Goal: Transaction & Acquisition: Book appointment/travel/reservation

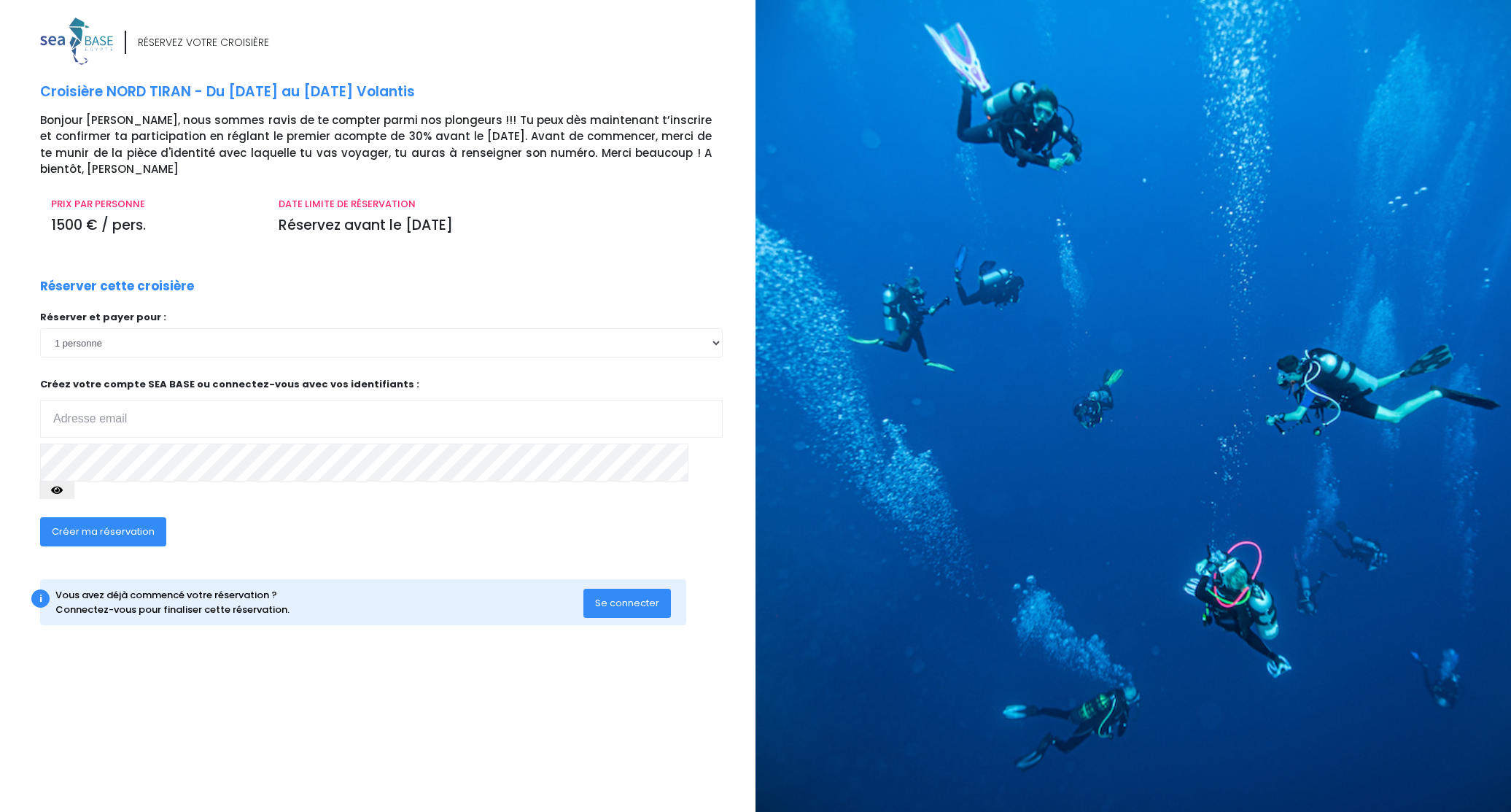
click at [267, 399] on input "email" at bounding box center [381, 418] width 683 height 38
type input "Herve.mokrani@yahoo.fr"
click at [63, 490] on icon "button" at bounding box center [57, 490] width 12 height 0
click at [115, 524] on span "Créer ma réservation" at bounding box center [103, 531] width 103 height 14
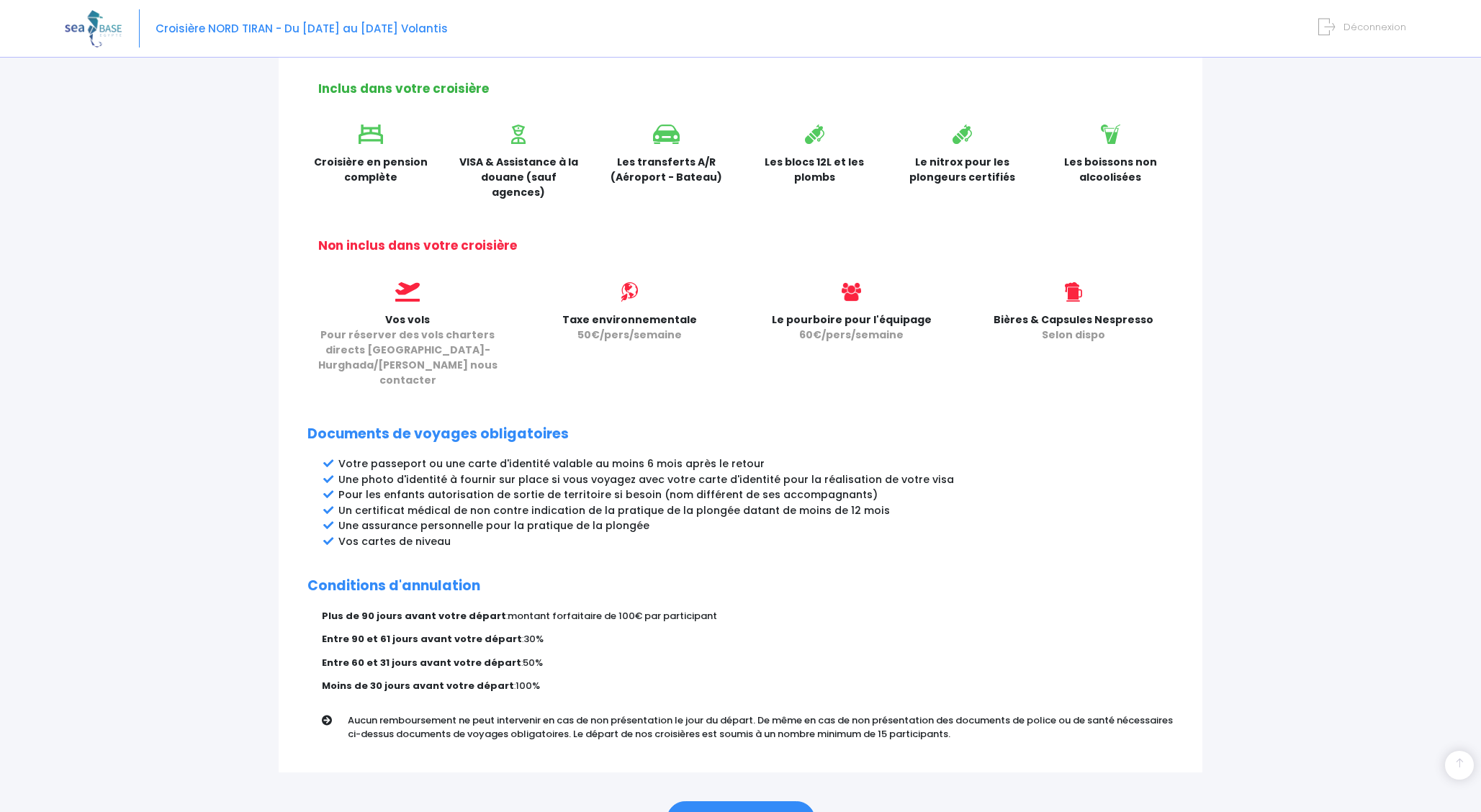
scroll to position [477, 0]
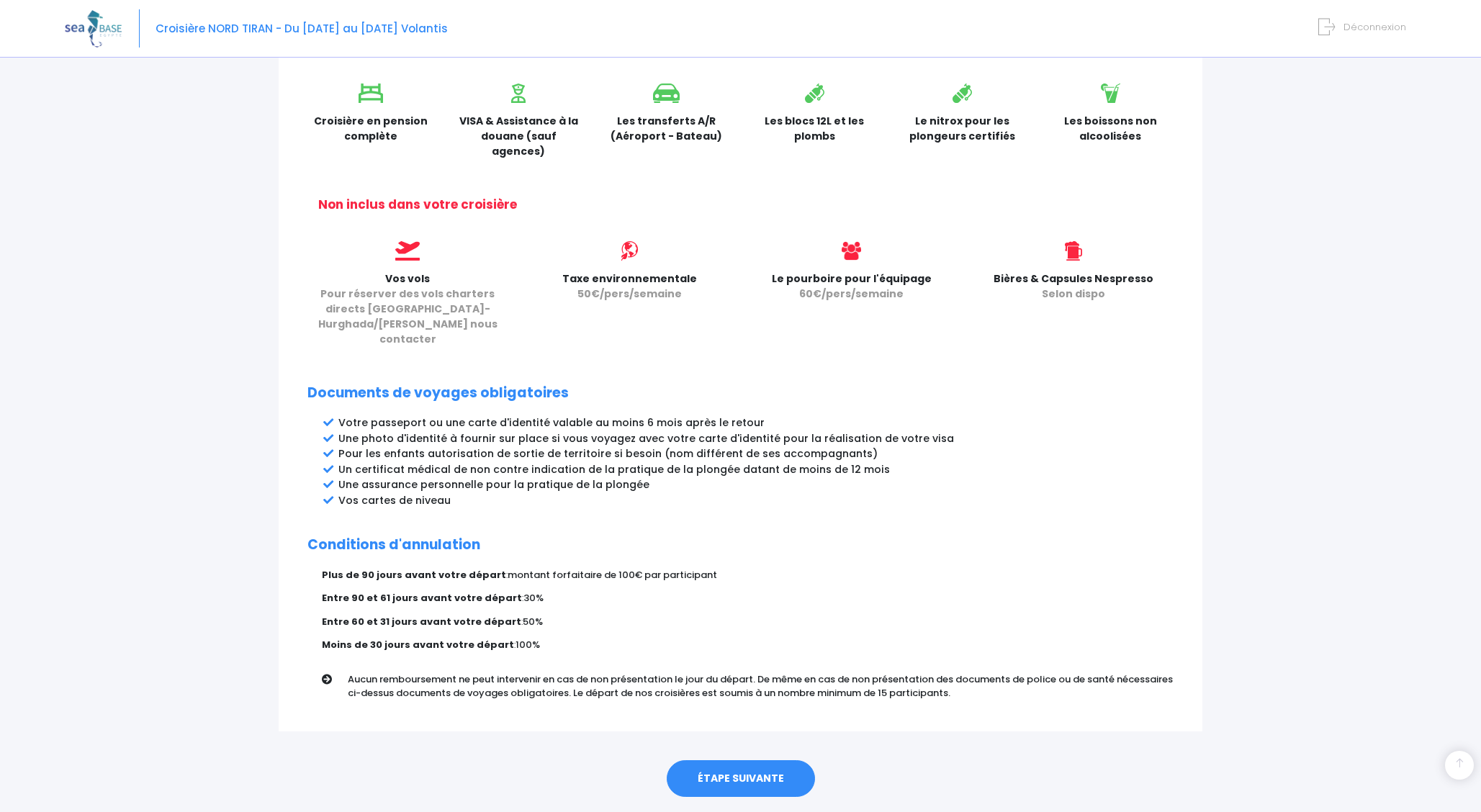
click at [725, 759] on link "ÉTAPE SUIVANTE" at bounding box center [740, 778] width 149 height 38
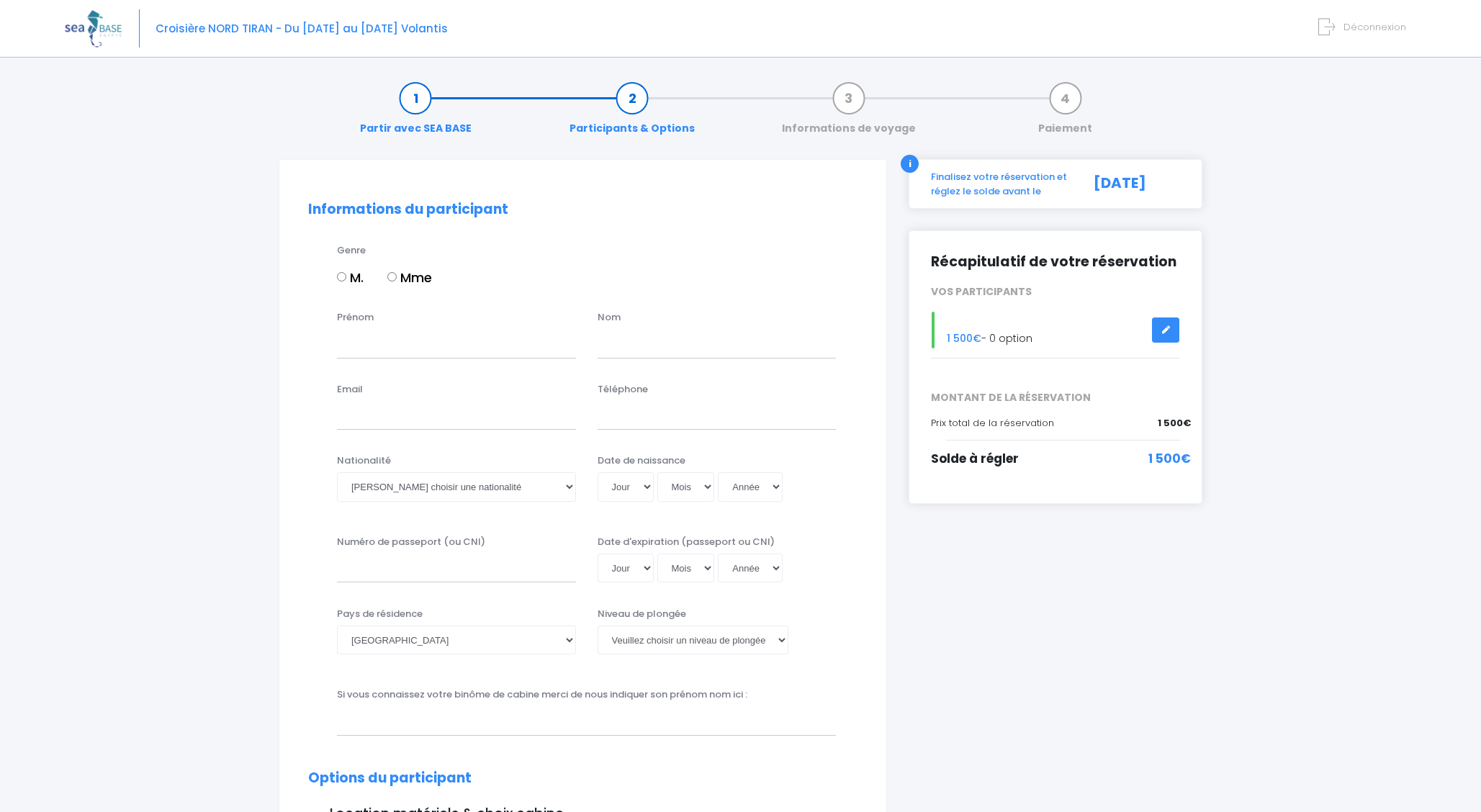
click at [342, 280] on input "M." at bounding box center [341, 276] width 9 height 9
radio input "true"
type input "Herve"
type input "MOKRANI"
type input "herve.mokrani@yahoo.fr"
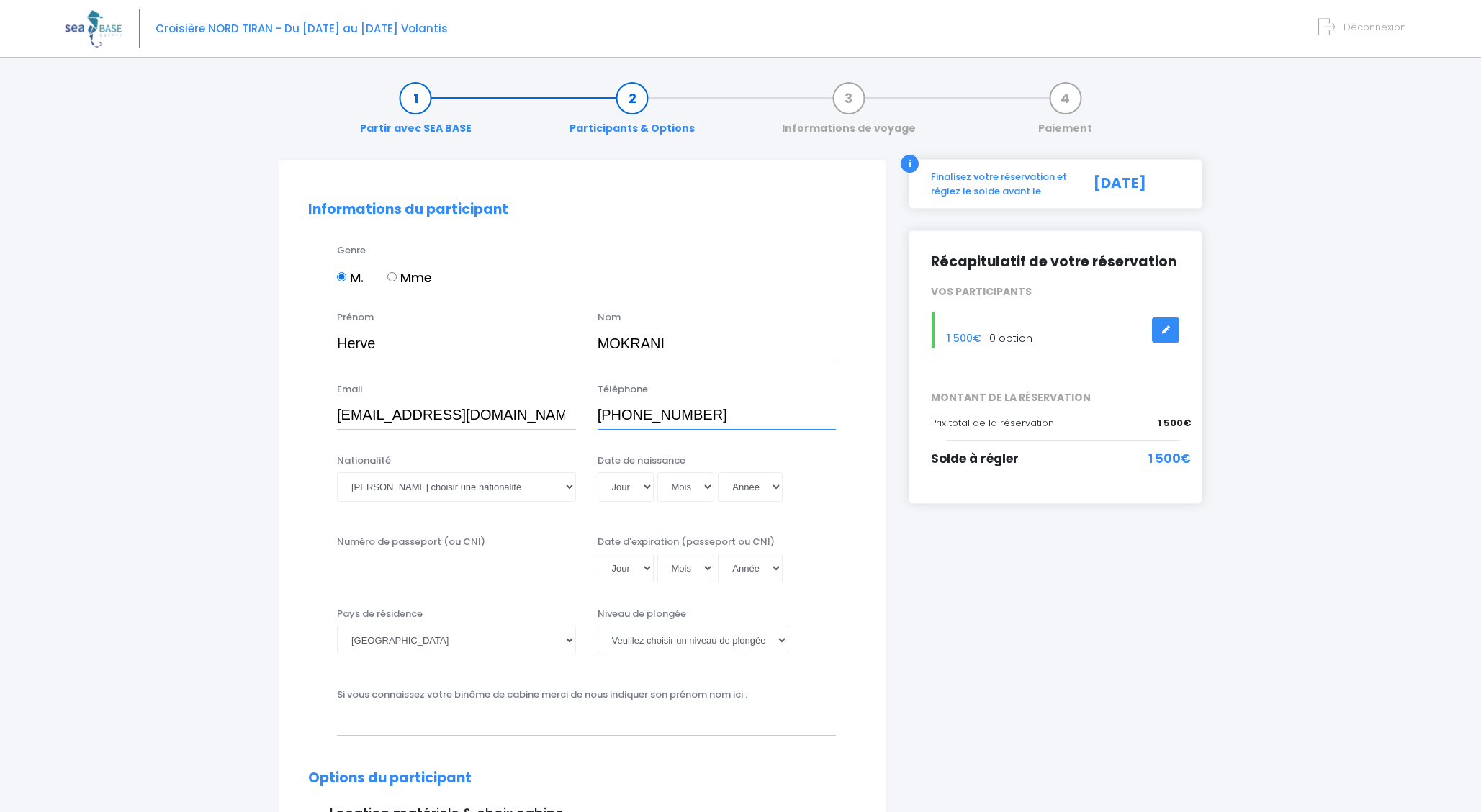
type input "+33683872700"
select select "Française"
select select "07"
select select "02"
select select "1969"
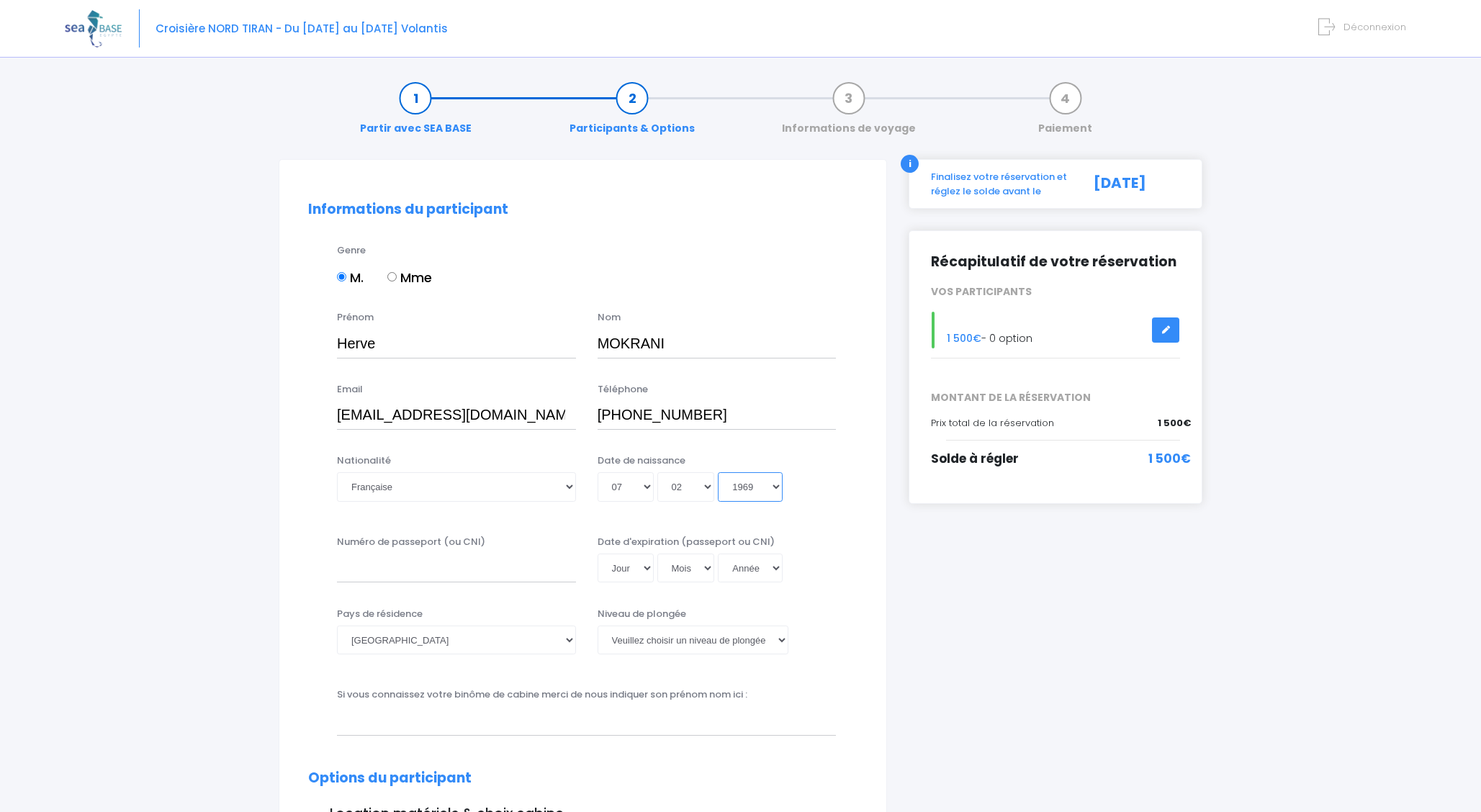
type input "1969-02-07"
click at [426, 578] on input "Numéro de passeport (ou CNI)" at bounding box center [457, 567] width 239 height 28
type input "19IA38693"
select select "01"
select select "12"
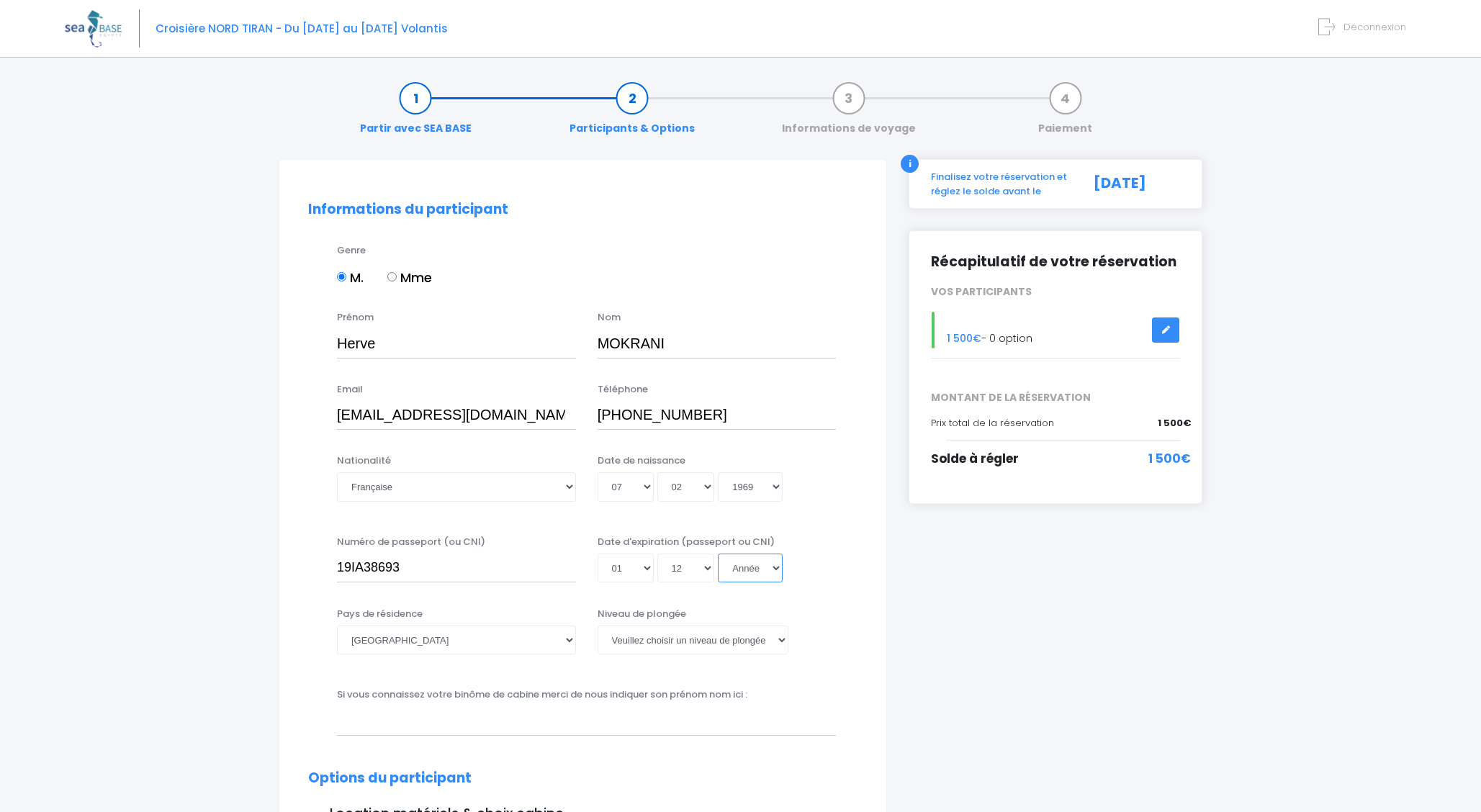
select select "2029"
type input "2029-12-01"
select select "Autre"
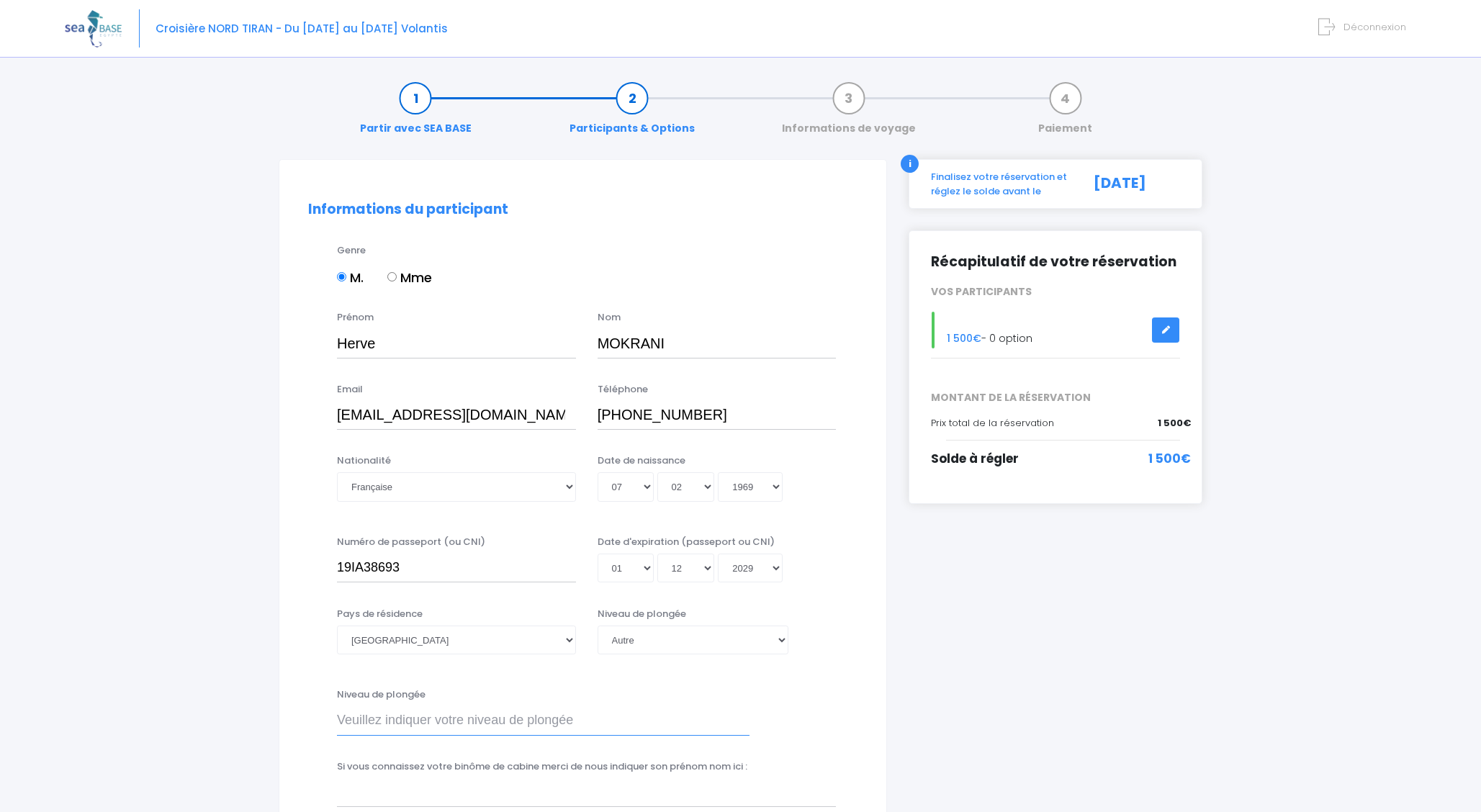
click at [354, 717] on input "Niveau de plongée" at bounding box center [543, 720] width 412 height 28
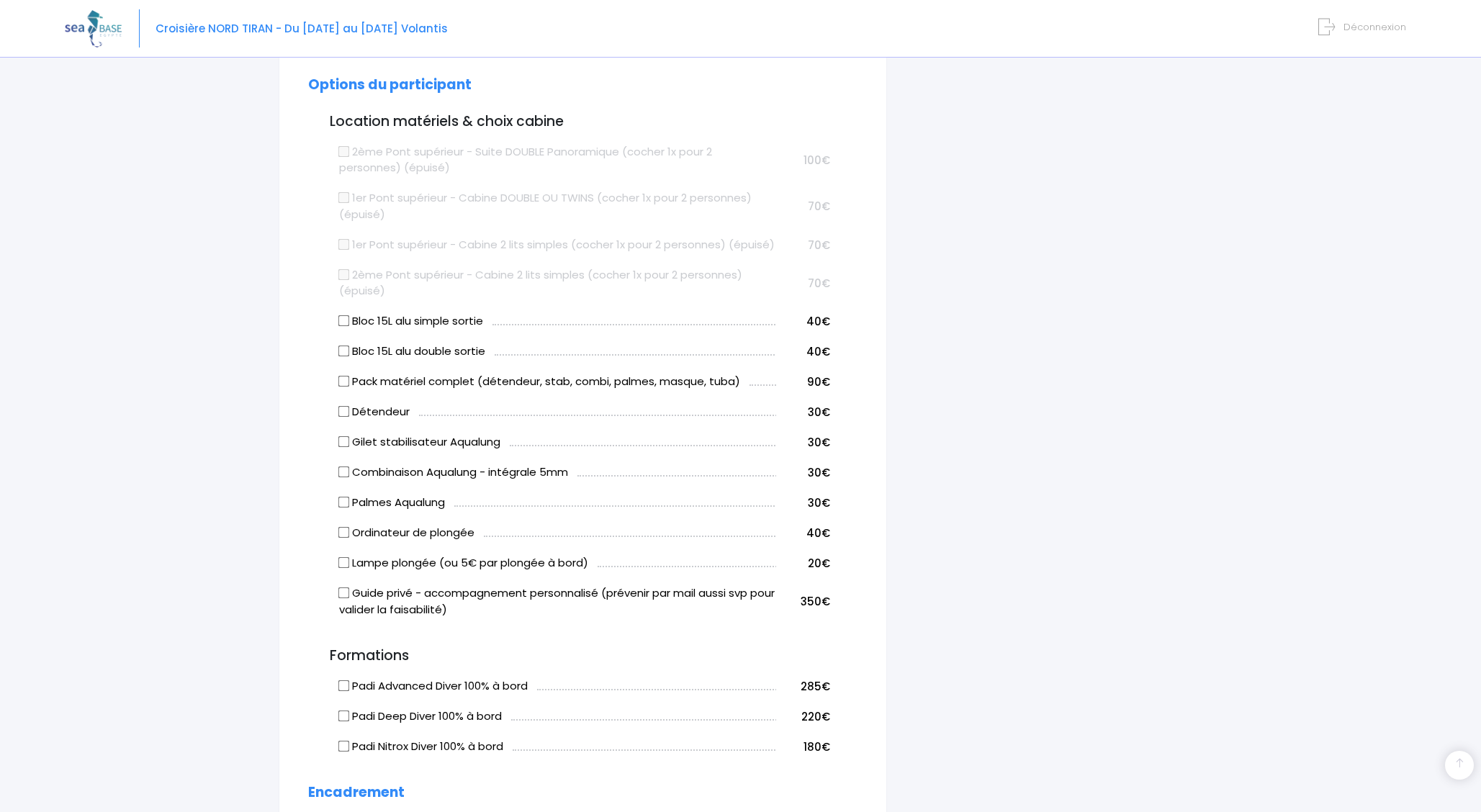
scroll to position [858, 0]
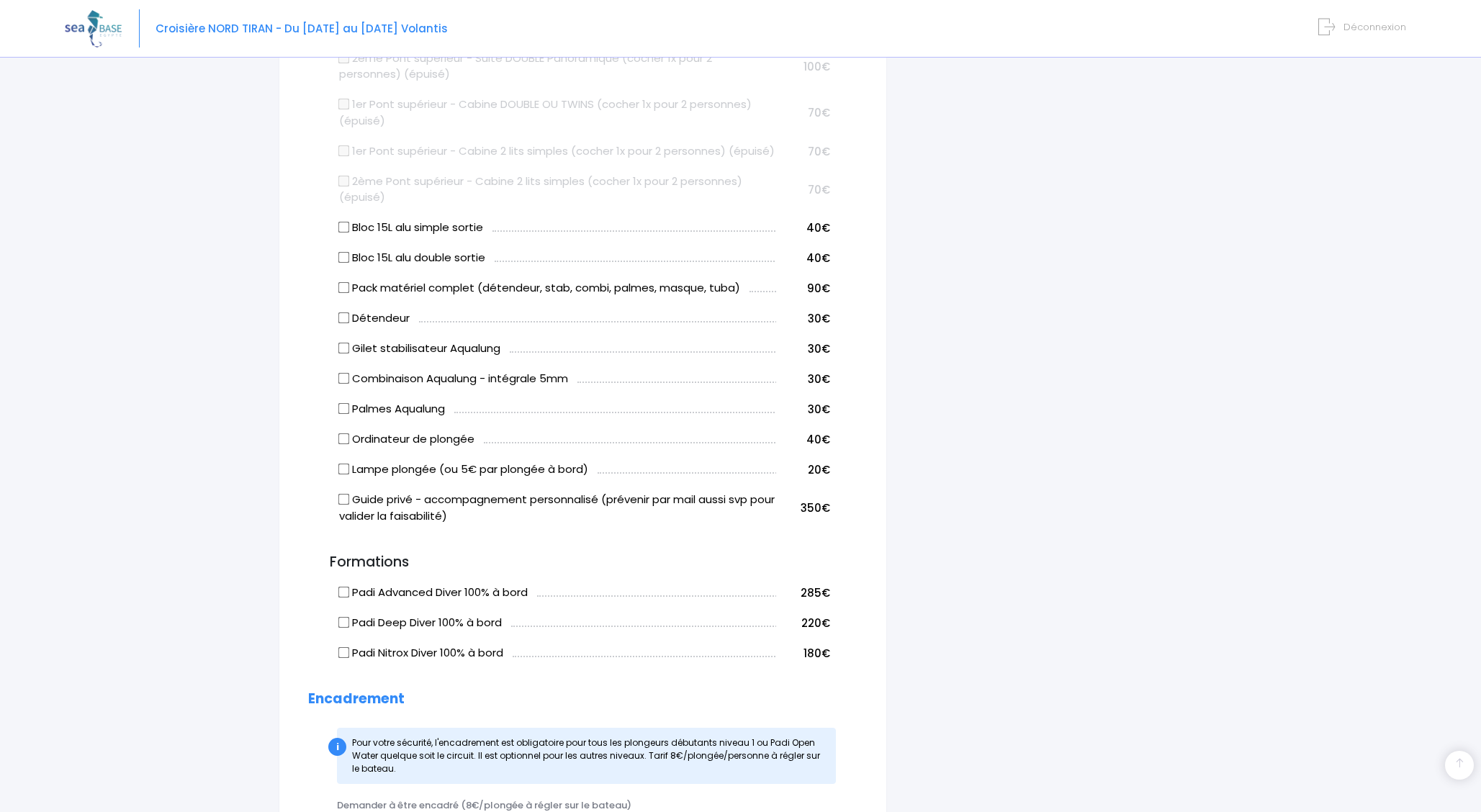
type input "N4 E2 et PADI Self-Resilient"
click at [346, 233] on input "Bloc 15L alu simple sortie" at bounding box center [344, 228] width 12 height 12
checkbox input "true"
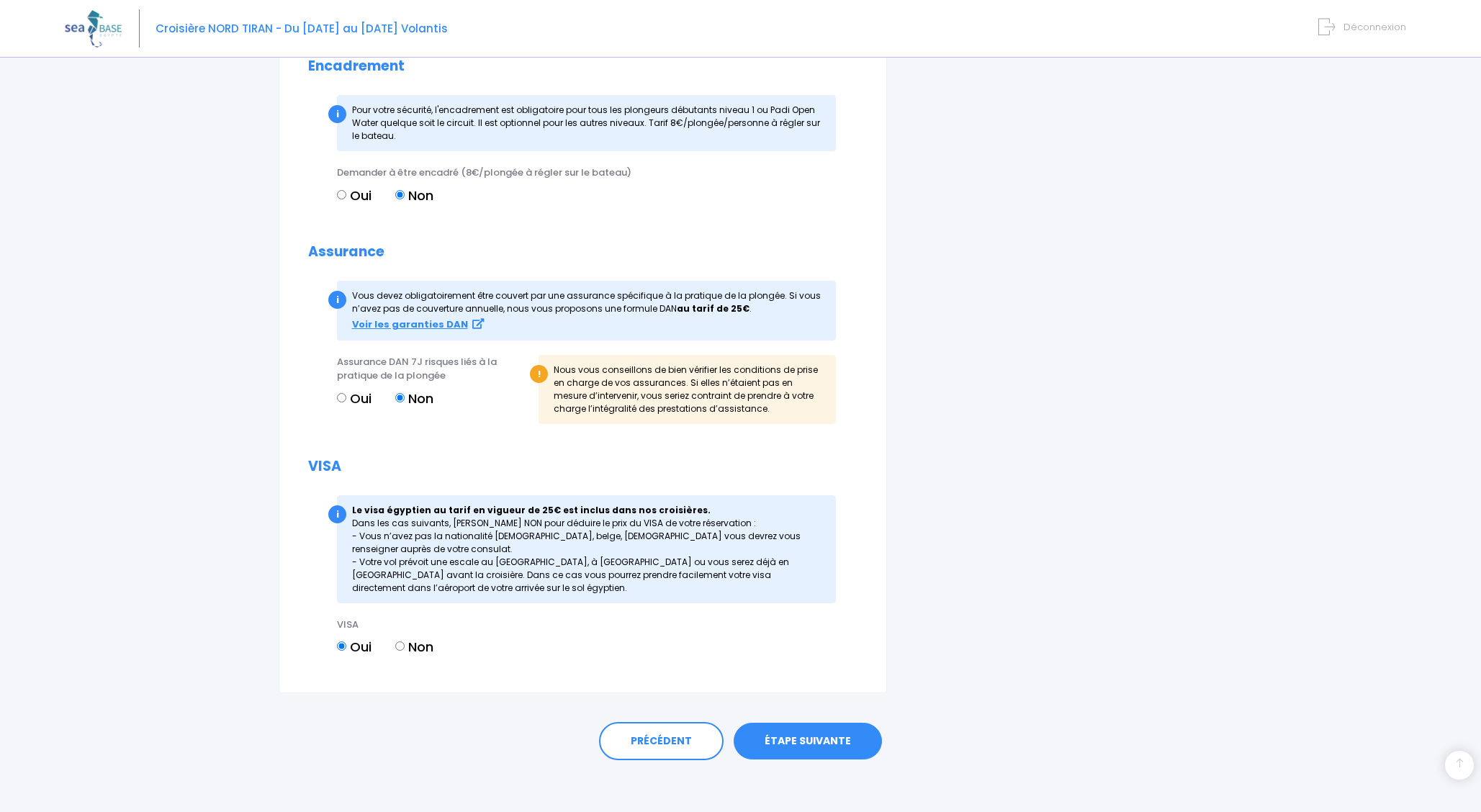
scroll to position [1506, 0]
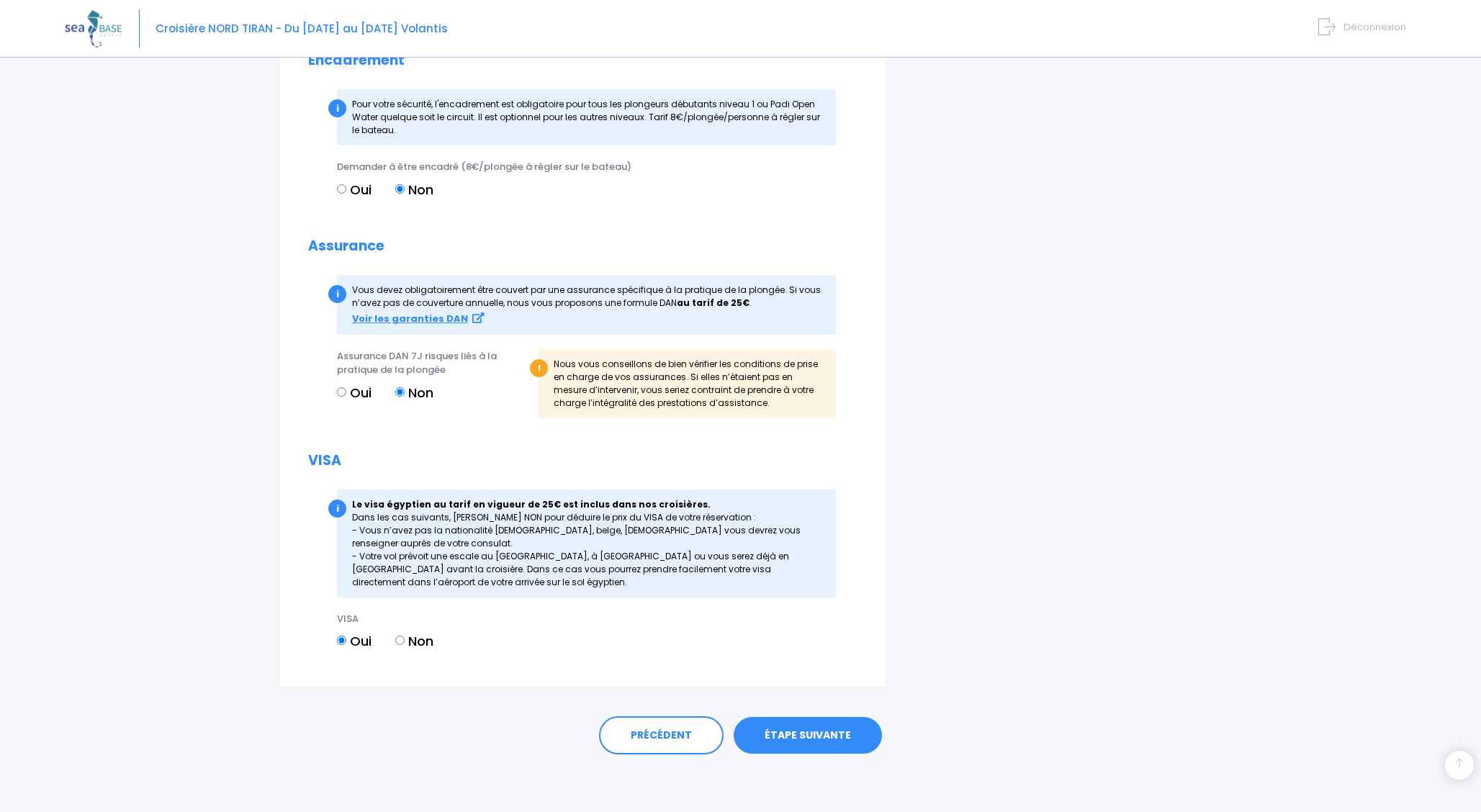
click at [794, 735] on link "ÉTAPE SUIVANTE" at bounding box center [808, 735] width 149 height 38
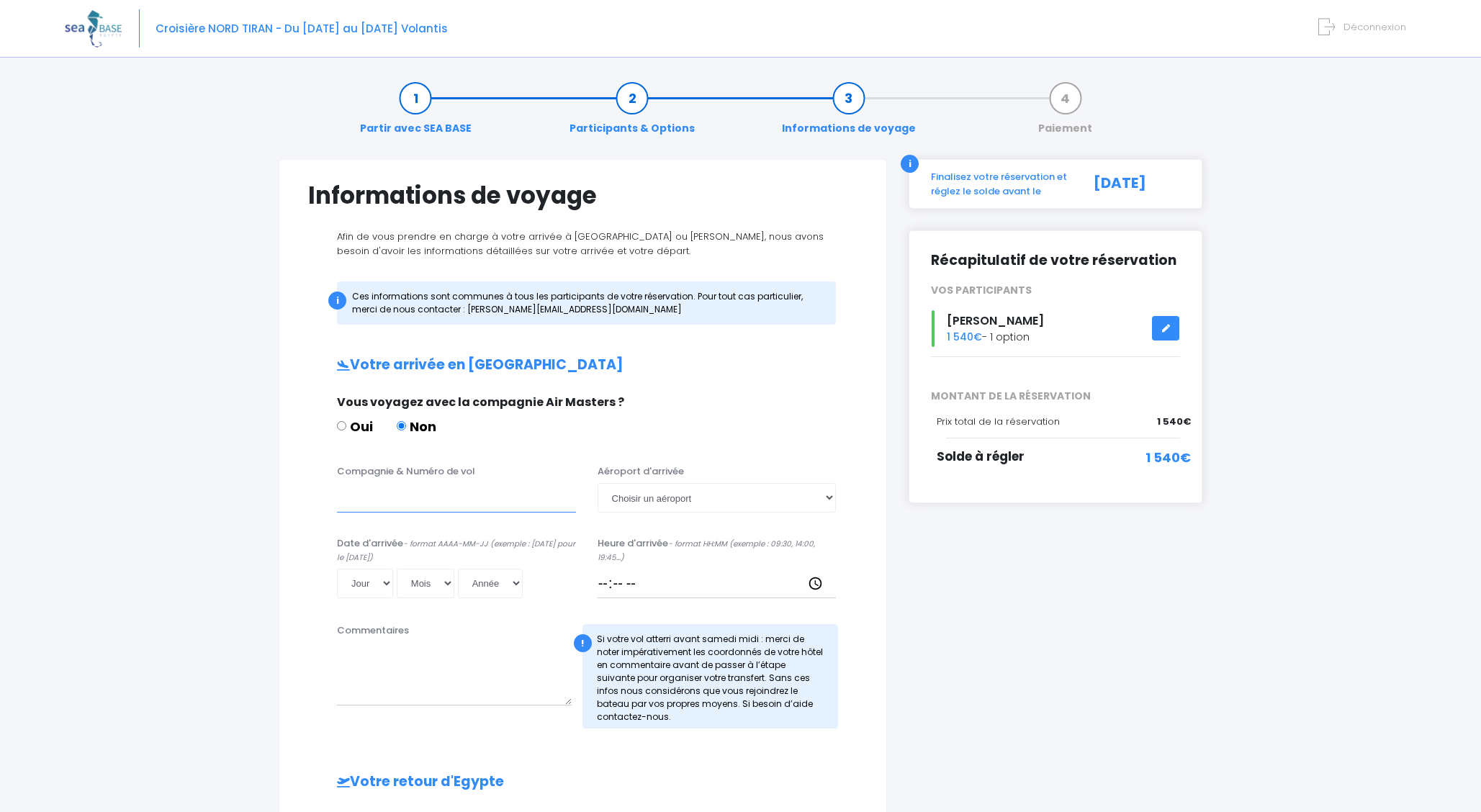
click at [422, 494] on input "Compagnie & Numéro de vol" at bounding box center [457, 497] width 239 height 28
type input "Transavia TO4340"
select select "Hurghada"
select select "29"
select select "11"
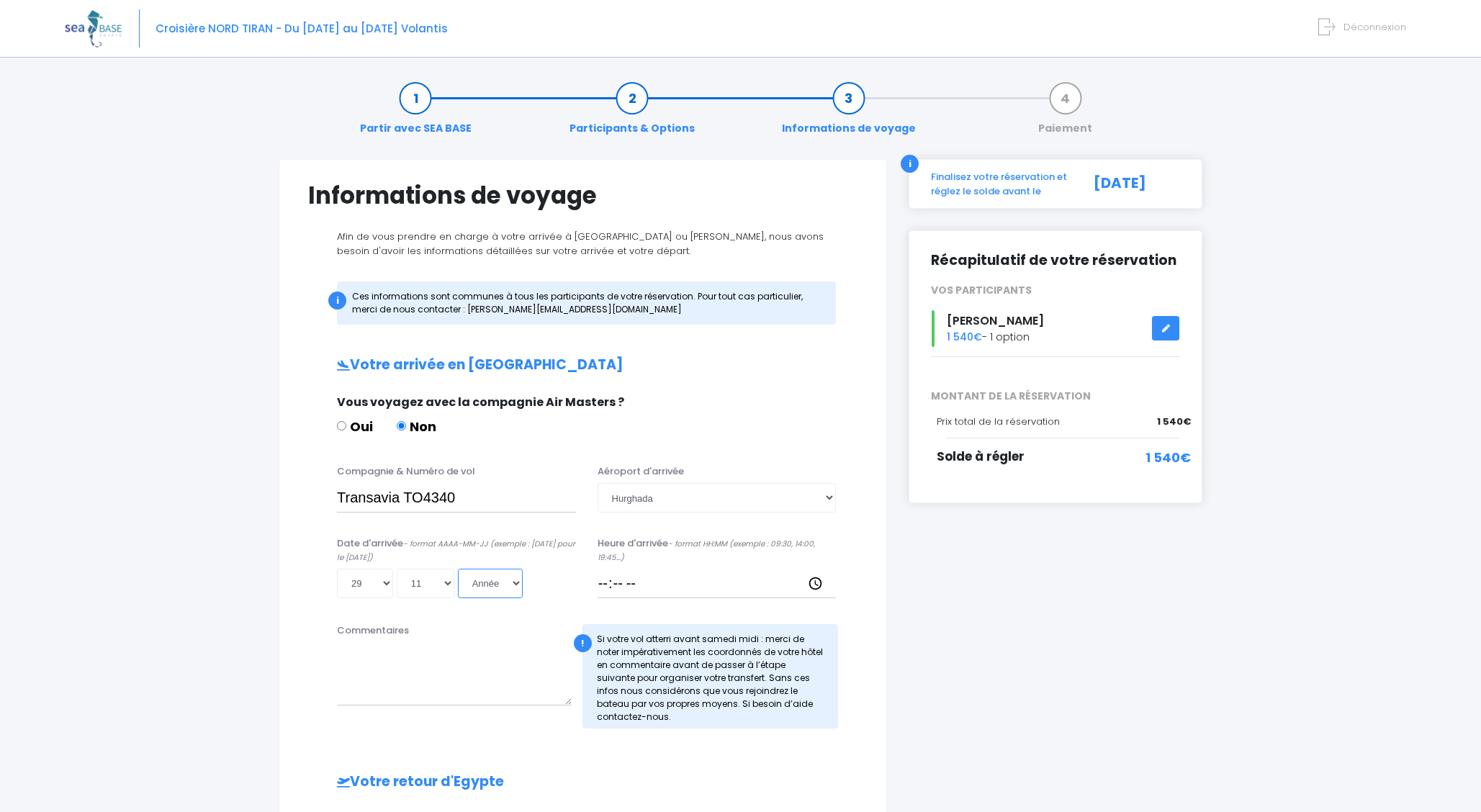
select select "2025"
type input "2025-11-29"
click at [655, 583] on input "Heure d'arrivée - format HH:MM (exemple : 09:30, 14:00, 19:45...)" at bounding box center [717, 583] width 239 height 28
click at [629, 580] on input "Heure d'arrivée - format HH:MM (exemple : 09:30, 14:00, 19:45...)" at bounding box center [717, 583] width 239 height 28
type input "16:00"
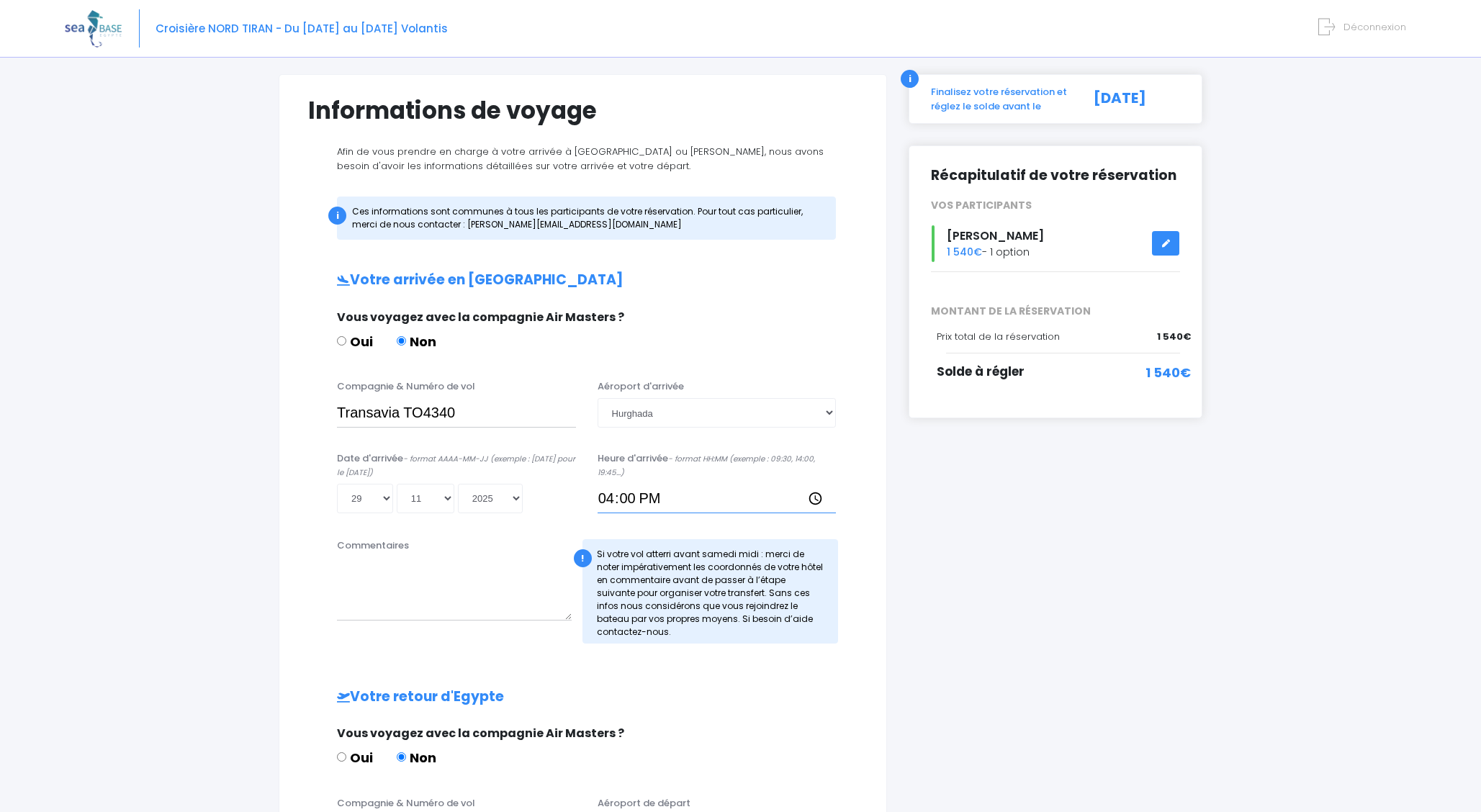
scroll to position [477, 0]
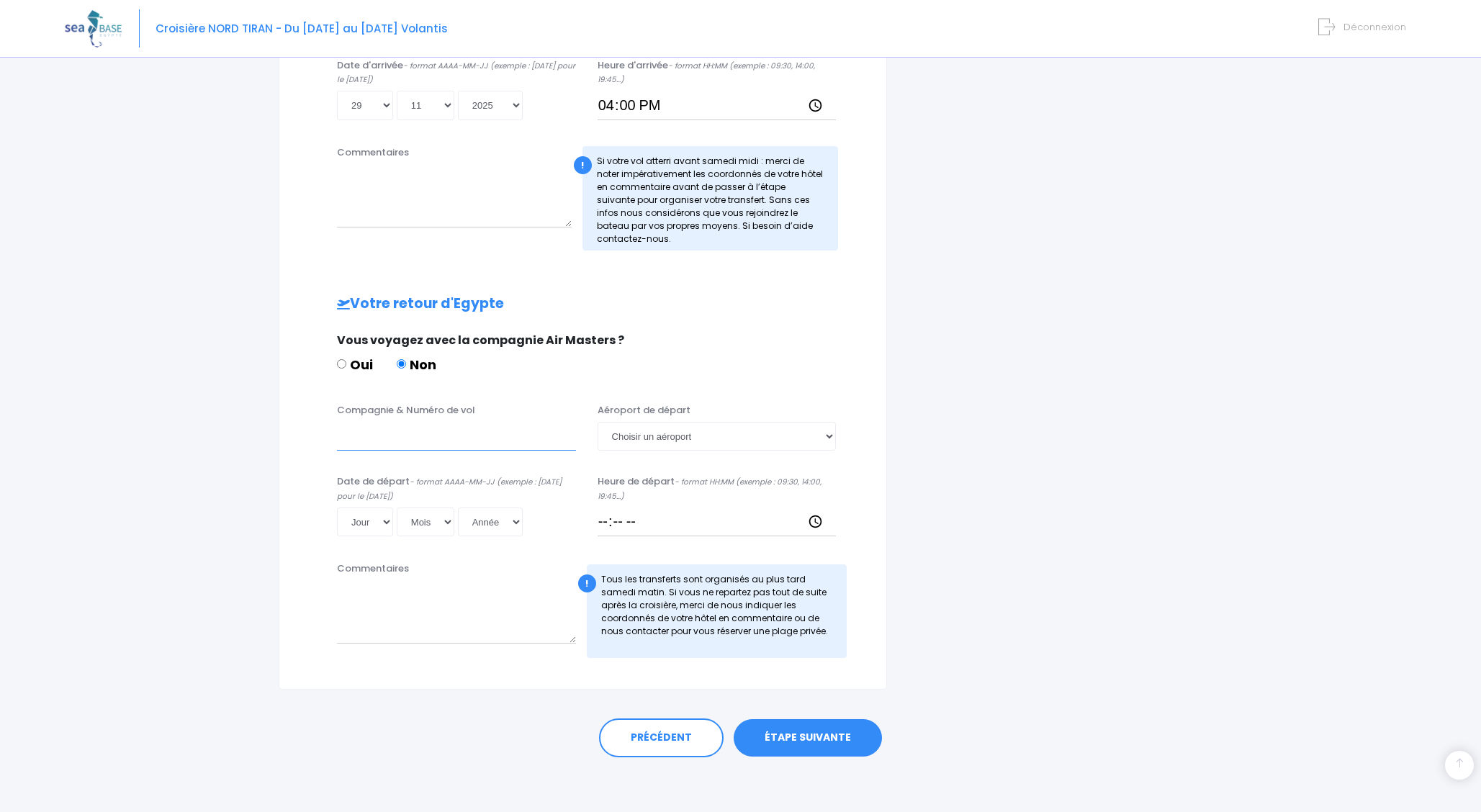
click at [382, 431] on input "Compagnie & Numéro de vol" at bounding box center [457, 436] width 239 height 28
type input "Transavia TO4341"
select select "Hurghada"
select select "06"
select select "12"
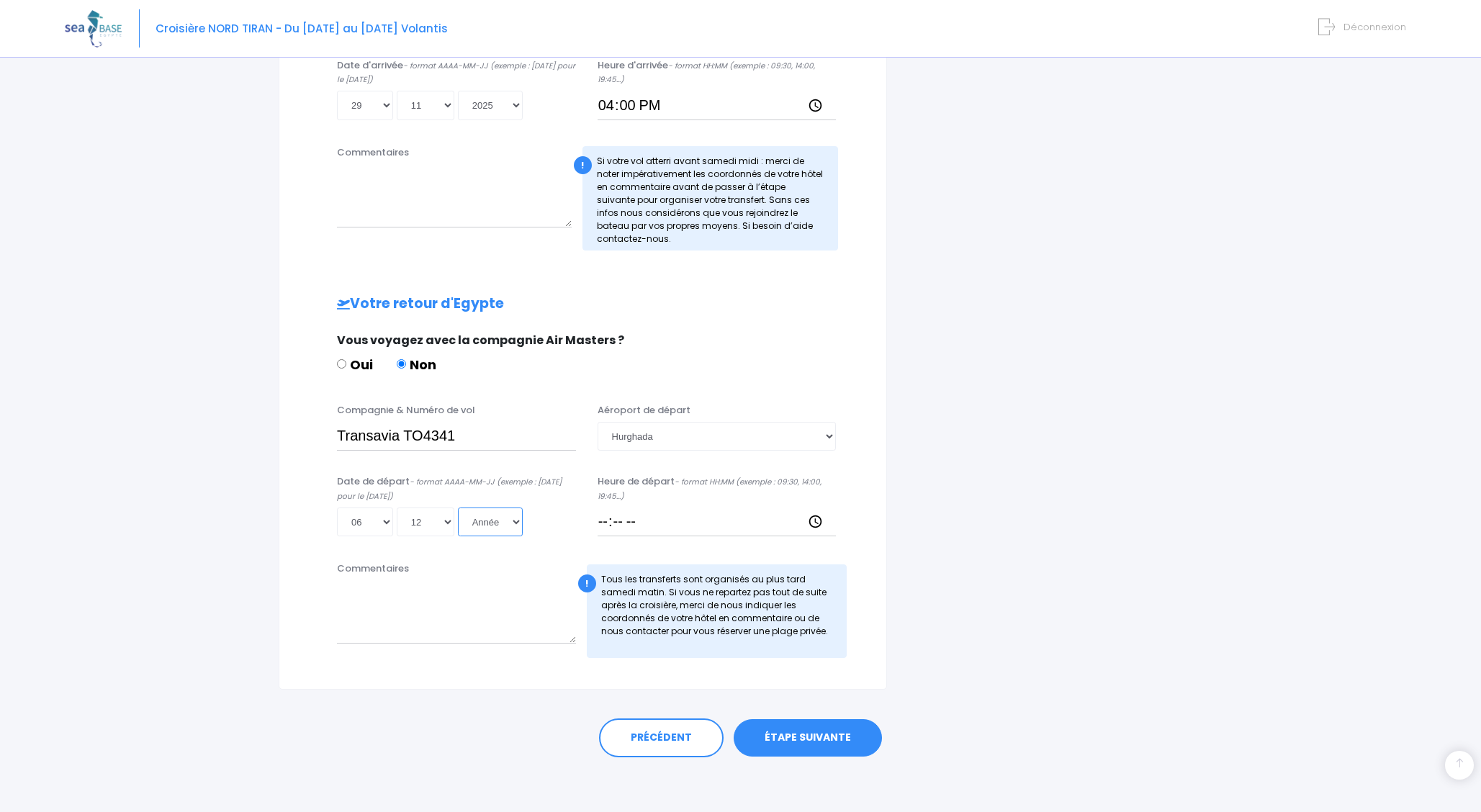
select select "2025"
type input "2025-12-06"
click at [645, 520] on input "Heure de départ - format HH:MM (exemple : 09:30, 14:00, 19:45...)" at bounding box center [717, 522] width 239 height 28
click at [629, 521] on input "Heure de départ - format HH:MM (exemple : 09:30, 14:00, 19:45...)" at bounding box center [717, 522] width 239 height 28
type input "17:00"
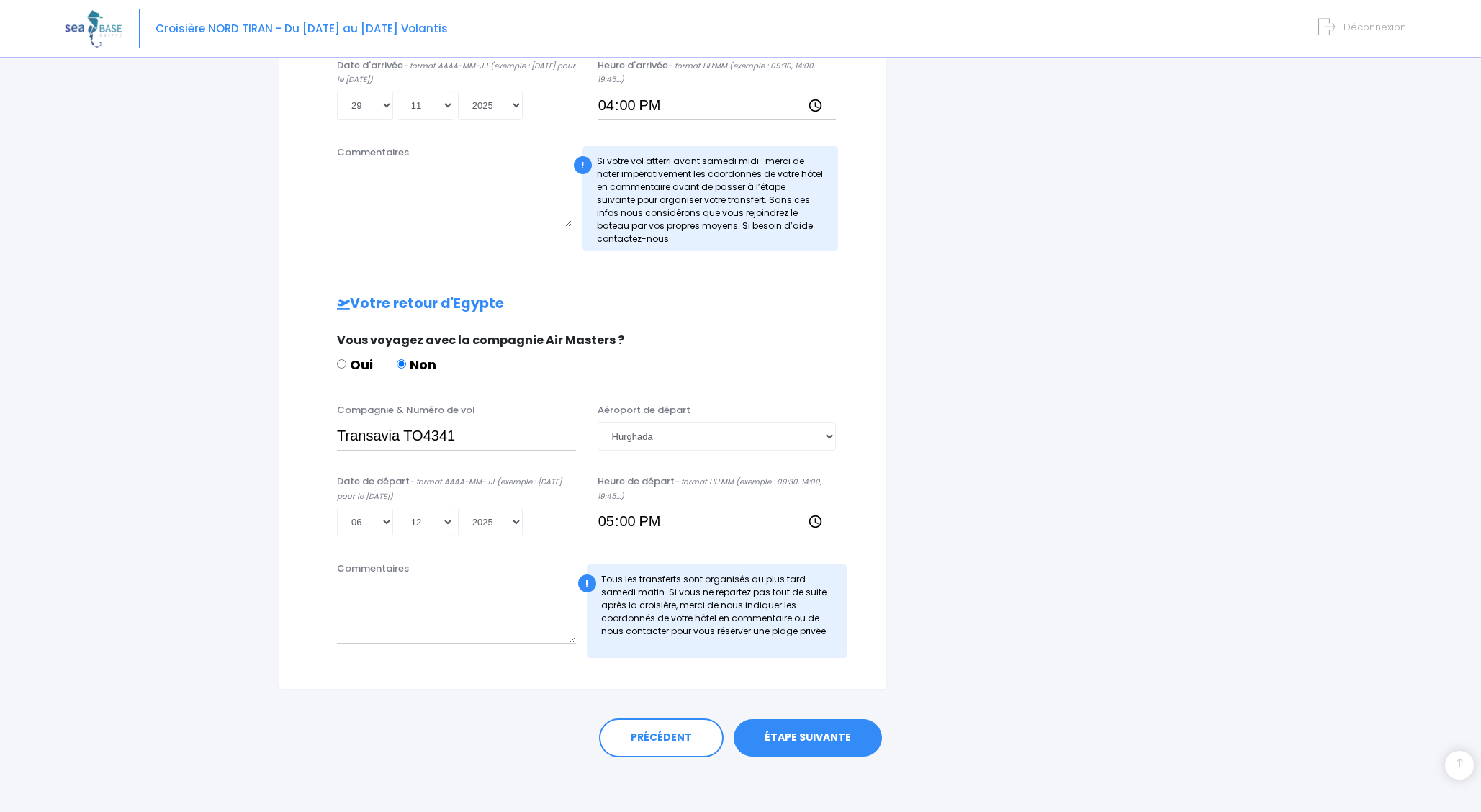
click at [817, 733] on link "ÉTAPE SUIVANTE" at bounding box center [808, 737] width 149 height 38
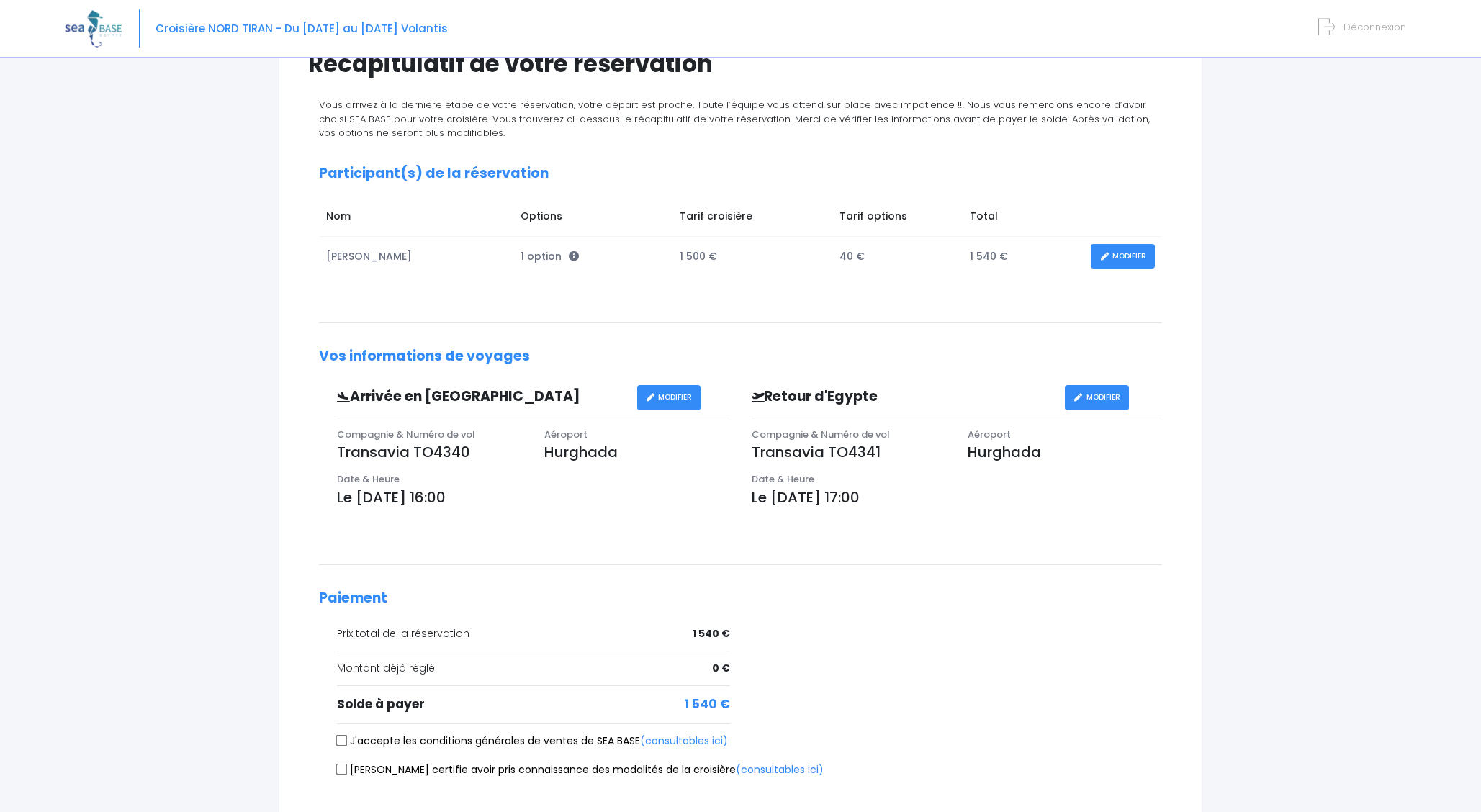
scroll to position [235, 0]
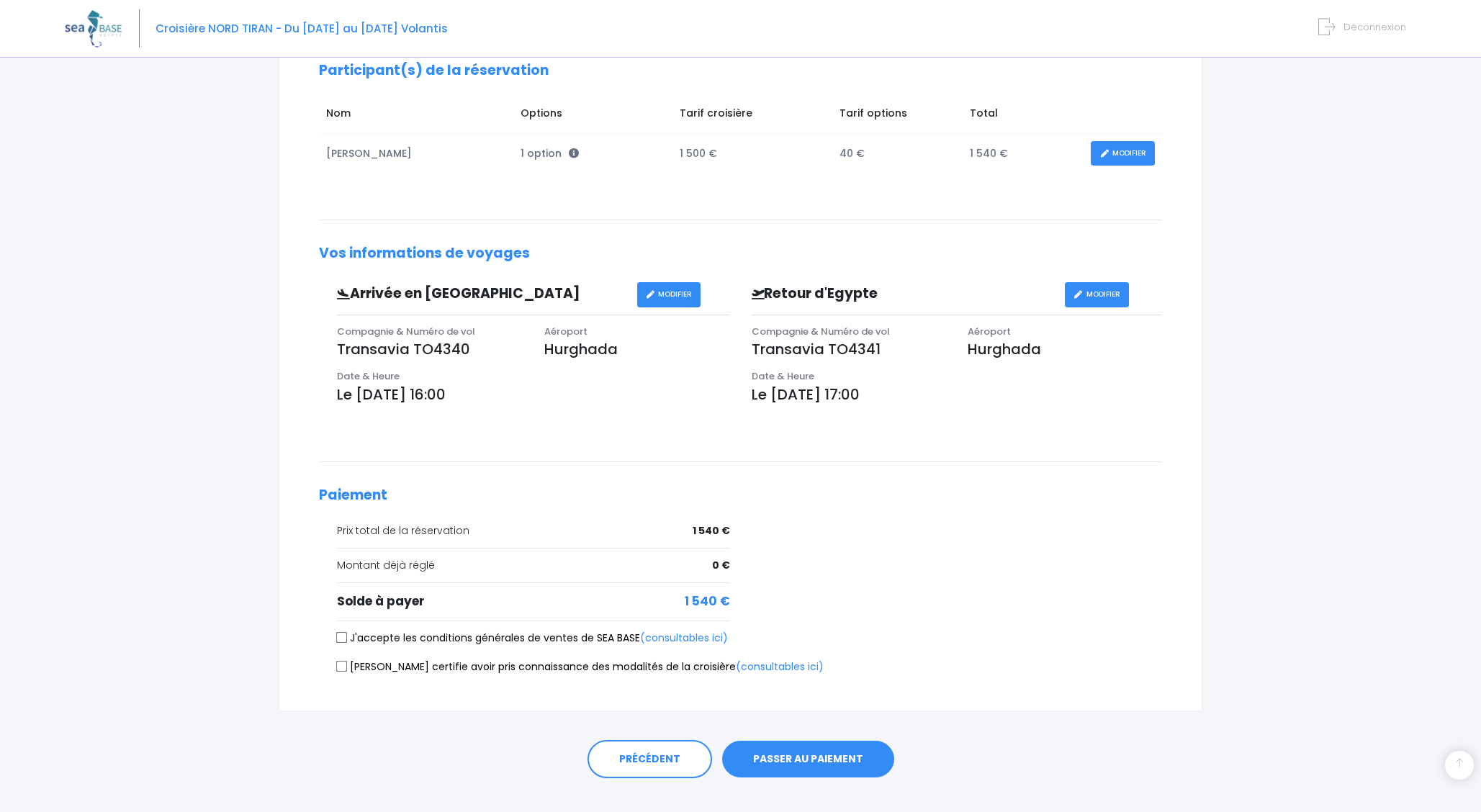
click at [354, 634] on label "J'accepte les conditions générales de ventes de SEA BASE (consultables ici)" at bounding box center [533, 638] width 391 height 15
click at [347, 634] on input "J'accepte les conditions générales de ventes de SEA BASE (consultables ici)" at bounding box center [342, 638] width 12 height 12
checkbox input "true"
click at [347, 663] on label "[PERSON_NAME] certifie avoir pris connaissance des modalités de la croisière (c…" at bounding box center [580, 667] width 487 height 15
click at [347, 663] on input "[PERSON_NAME] certifie avoir pris connaissance des modalités de la croisière (c…" at bounding box center [342, 666] width 12 height 12
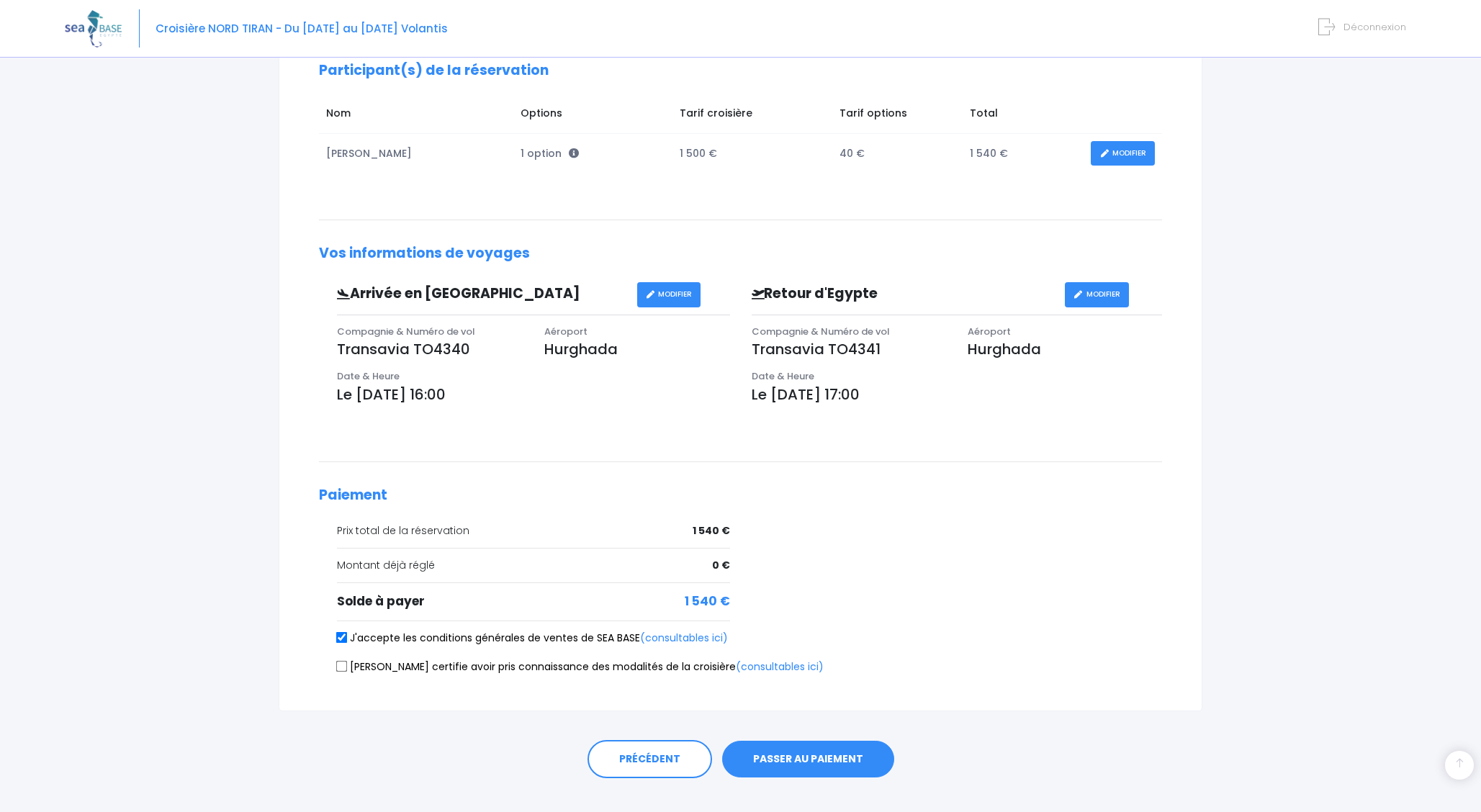
checkbox input "true"
click at [830, 761] on button "PASSER AU PAIEMENT" at bounding box center [808, 759] width 172 height 38
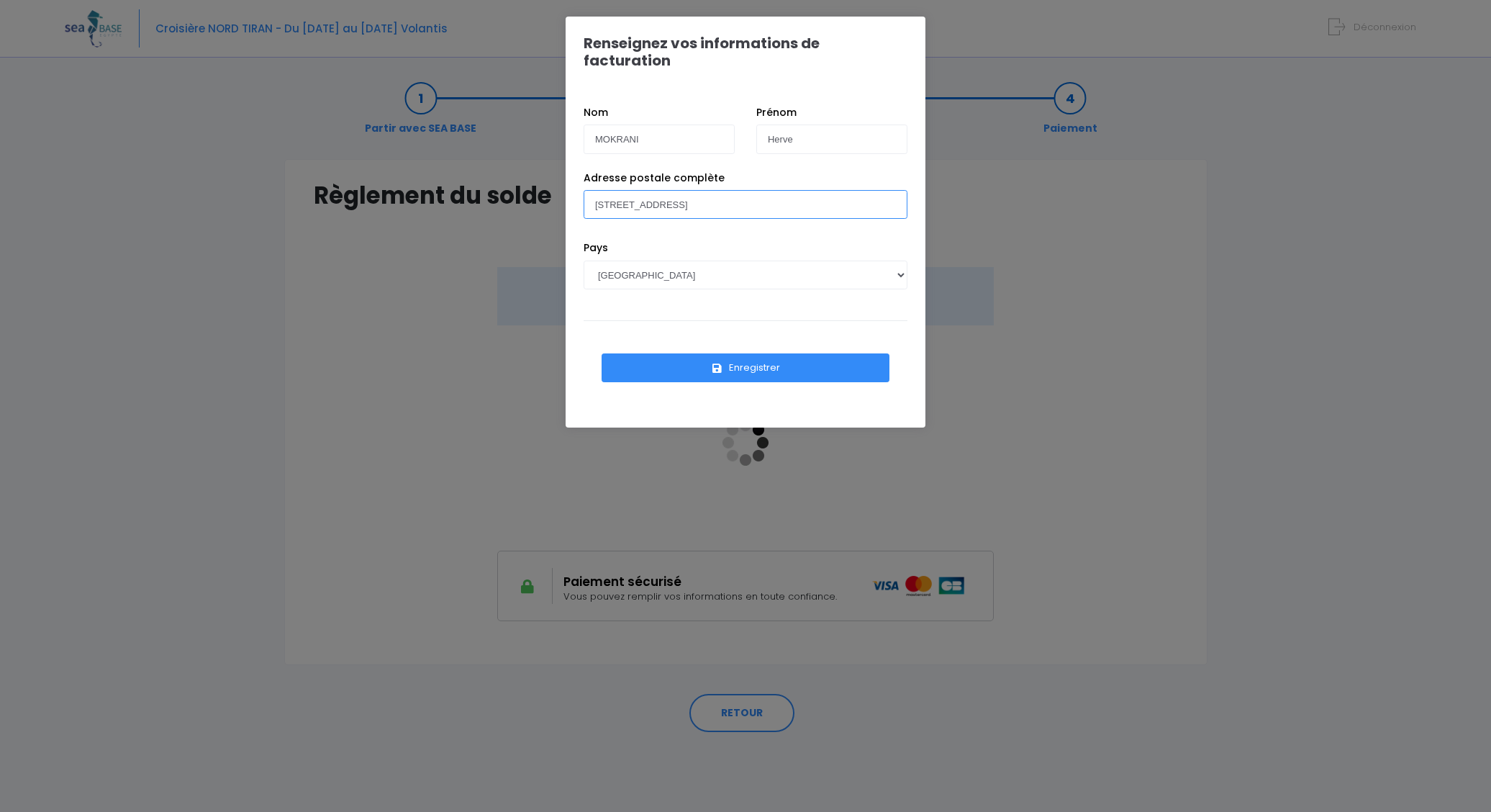
type input "137 rue Houdan 92330 Sceaux"
click at [718, 368] on icon "submit" at bounding box center [718, 368] width 13 height 0
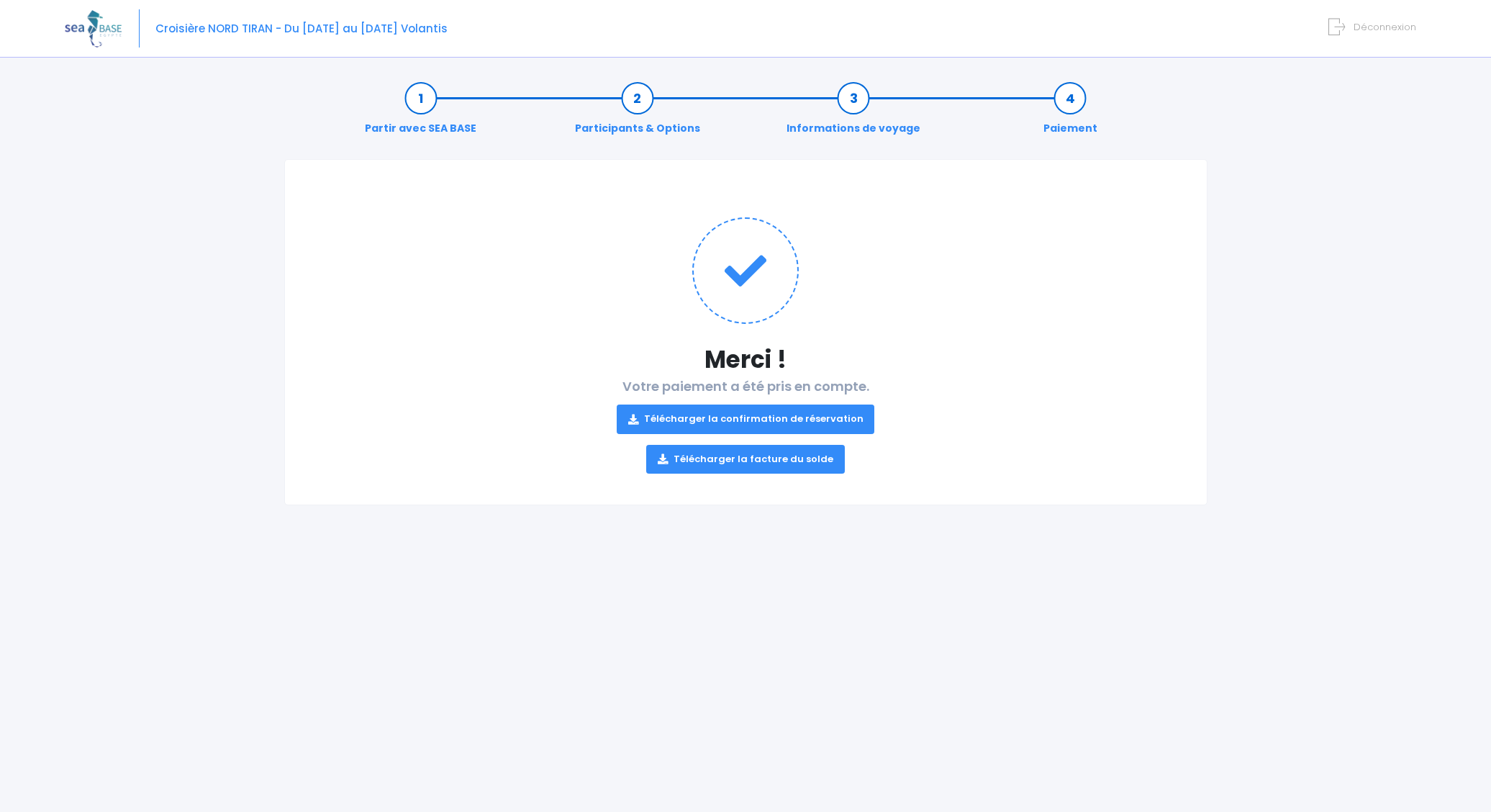
click at [778, 419] on link "Télécharger la confirmation de réservation" at bounding box center [746, 419] width 259 height 28
click at [767, 467] on link "Télécharger la facture du solde" at bounding box center [746, 459] width 199 height 28
